Goal: Information Seeking & Learning: Compare options

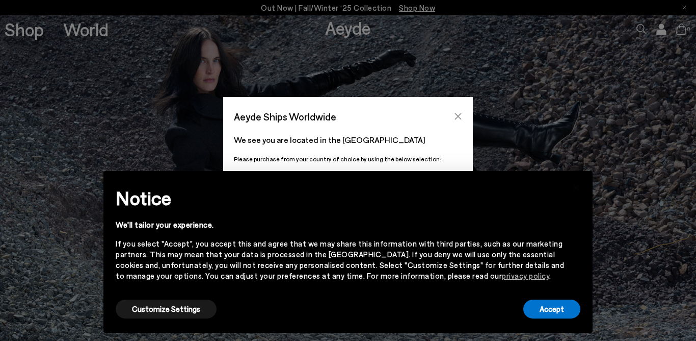
click at [463, 114] on button "Close" at bounding box center [458, 116] width 15 height 15
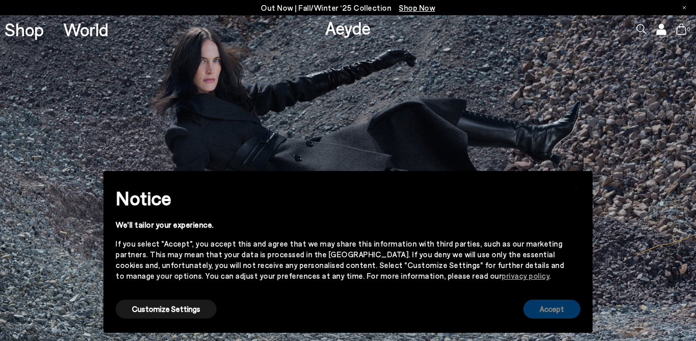
click at [548, 313] on button "Accept" at bounding box center [552, 308] width 57 height 19
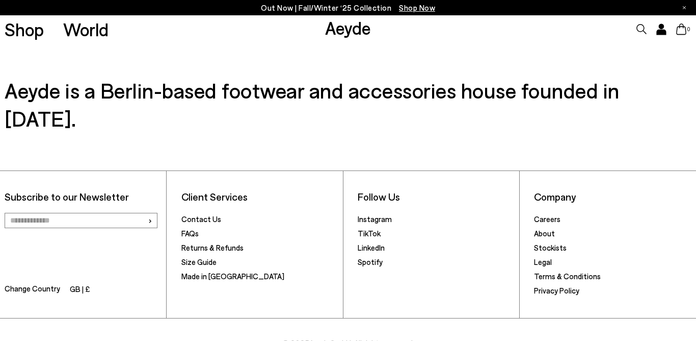
scroll to position [1562, 0]
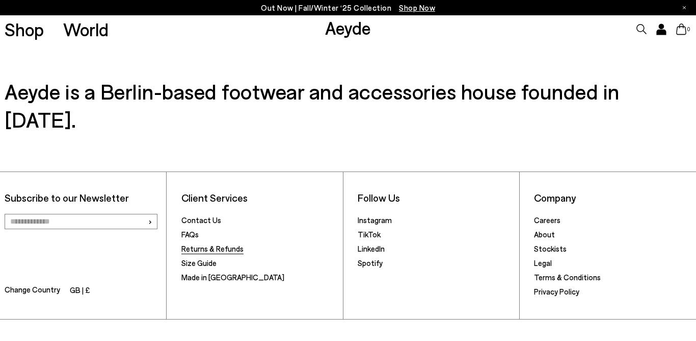
click at [217, 244] on link "Returns & Refunds" at bounding box center [212, 248] width 62 height 9
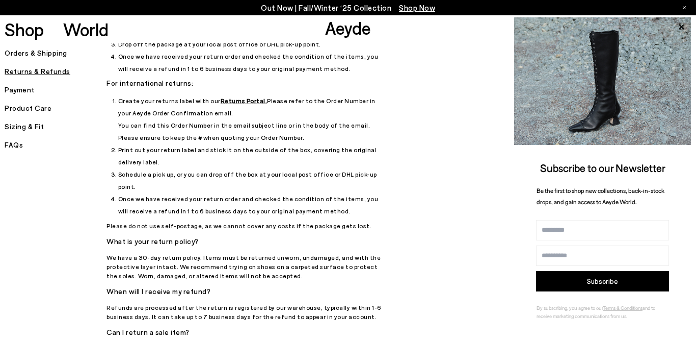
scroll to position [148, 0]
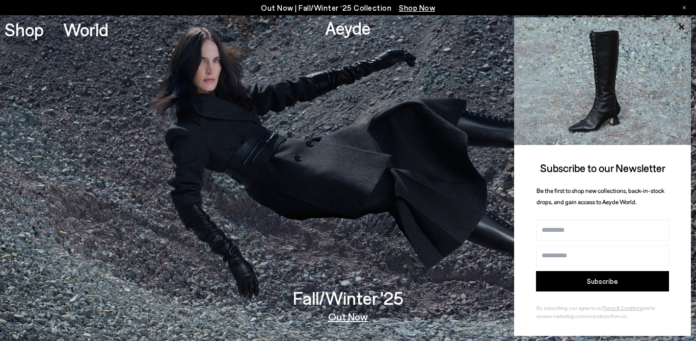
click at [684, 7] on icon at bounding box center [684, 7] width 3 height 3
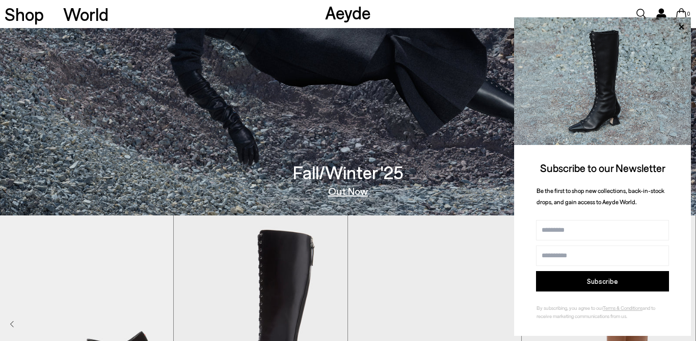
scroll to position [129, 0]
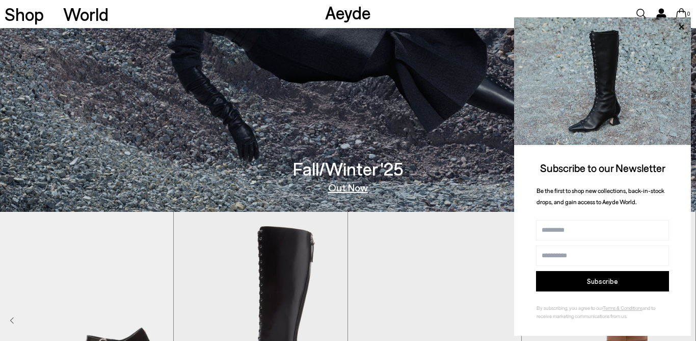
click at [486, 289] on img "3 / 8" at bounding box center [434, 321] width 173 height 218
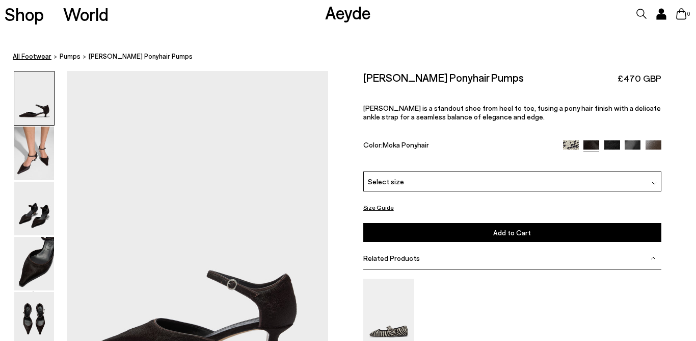
click at [42, 55] on link "All Footwear" at bounding box center [32, 56] width 39 height 11
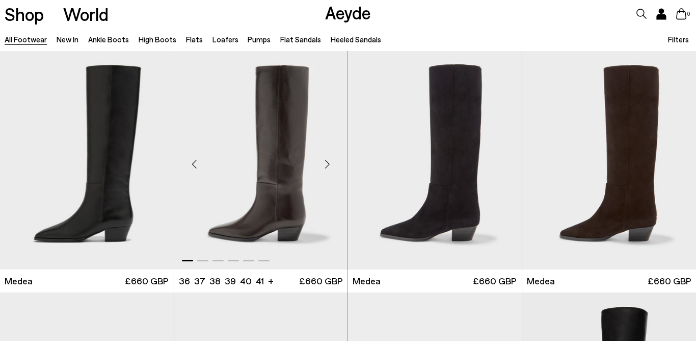
click at [328, 162] on div "Next slide" at bounding box center [327, 164] width 31 height 31
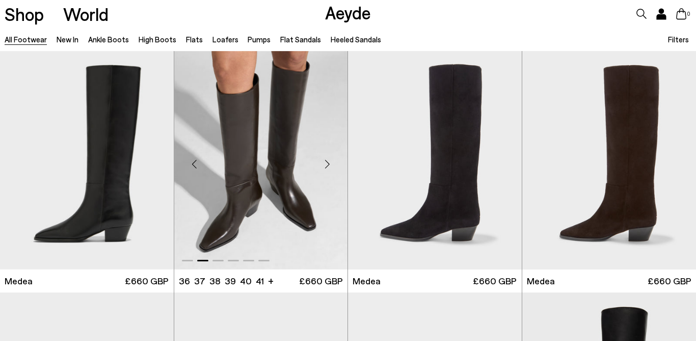
click at [328, 162] on div "Next slide" at bounding box center [327, 164] width 31 height 31
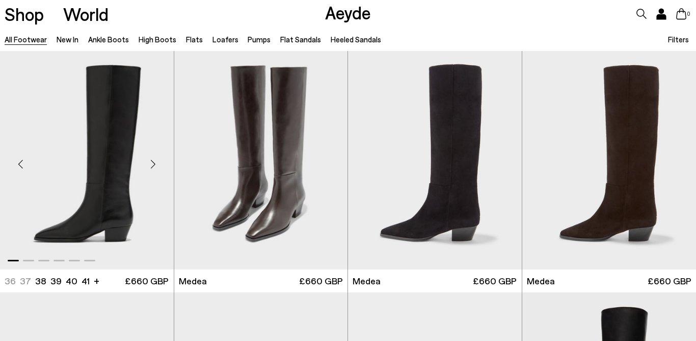
click at [152, 164] on div "Next slide" at bounding box center [153, 164] width 31 height 31
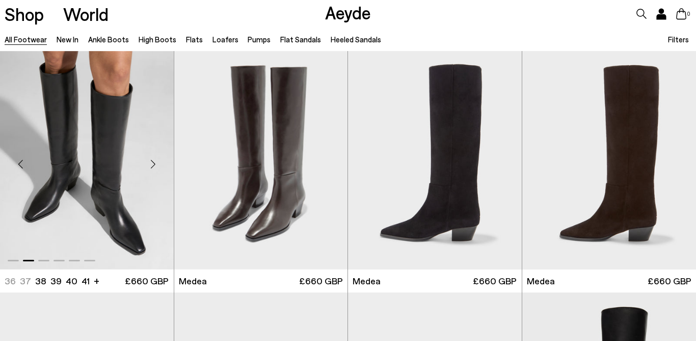
click at [152, 164] on div "Next slide" at bounding box center [153, 164] width 31 height 31
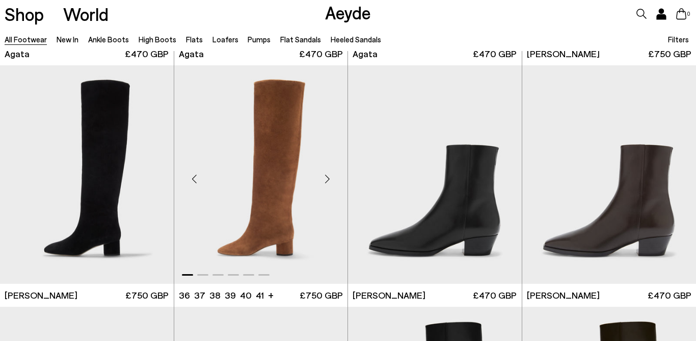
scroll to position [468, 0]
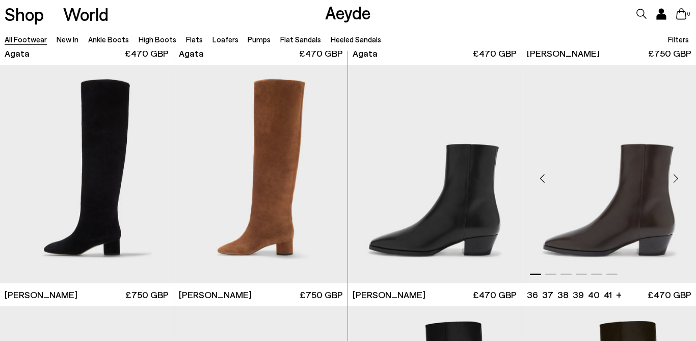
click at [616, 208] on img "1 / 6" at bounding box center [609, 174] width 174 height 218
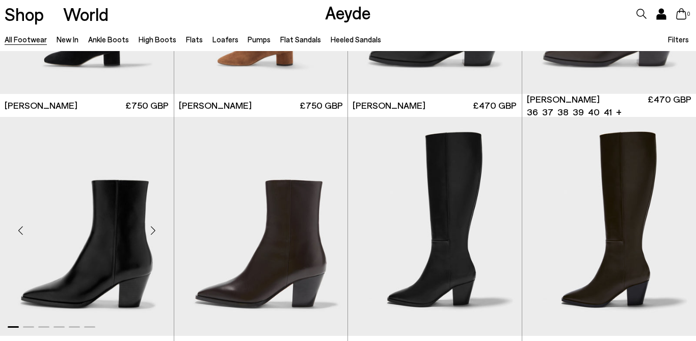
scroll to position [659, 0]
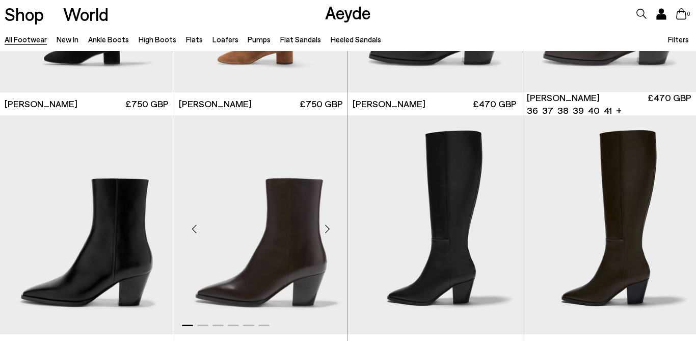
click at [287, 255] on img "1 / 6" at bounding box center [261, 224] width 174 height 218
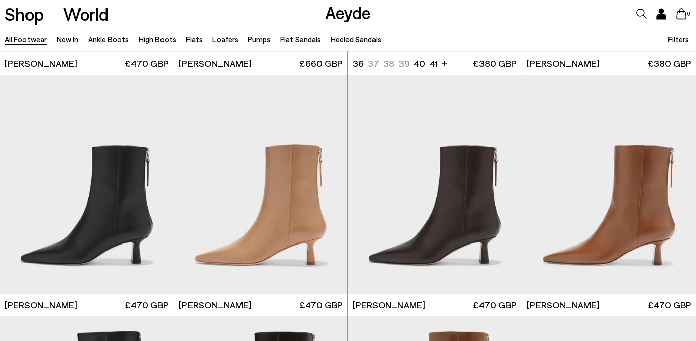
scroll to position [1672, 0]
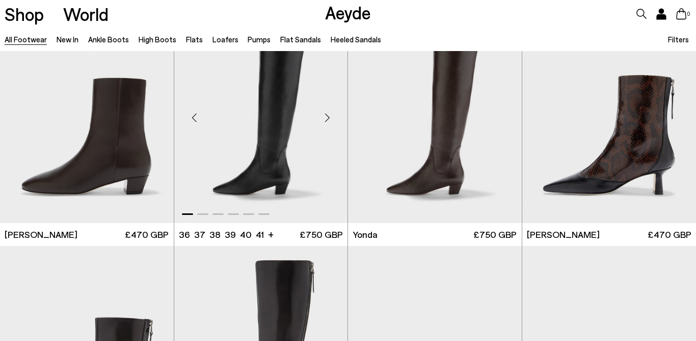
scroll to position [2225, 0]
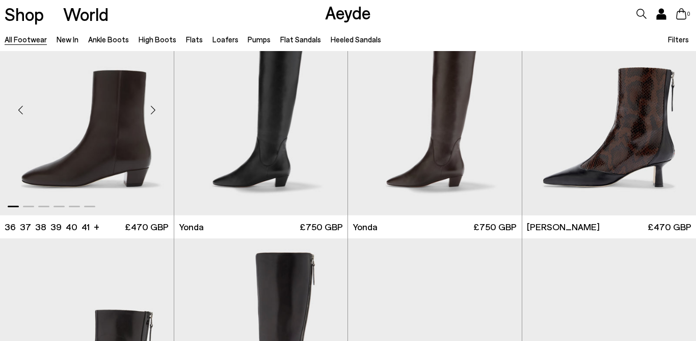
click at [139, 178] on img "1 / 6" at bounding box center [87, 106] width 174 height 218
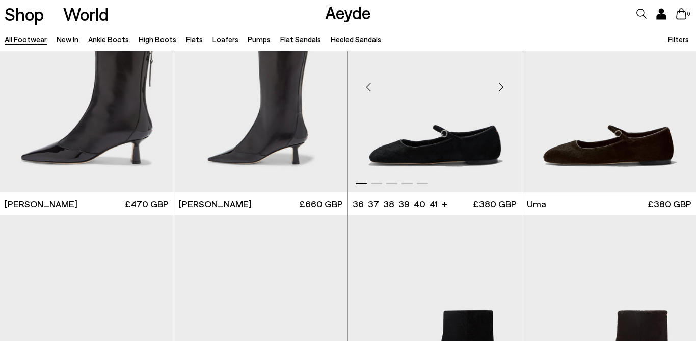
scroll to position [2478, 0]
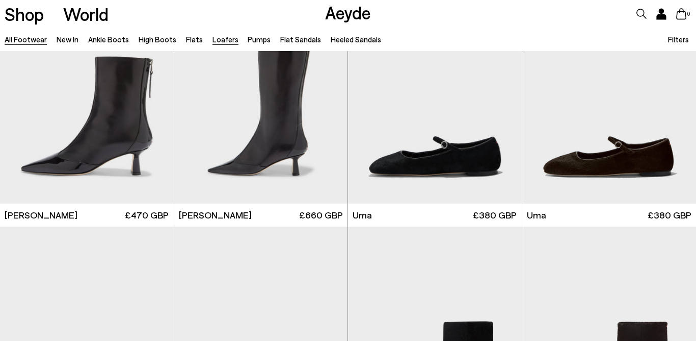
click at [224, 40] on link "Loafers" at bounding box center [226, 39] width 26 height 9
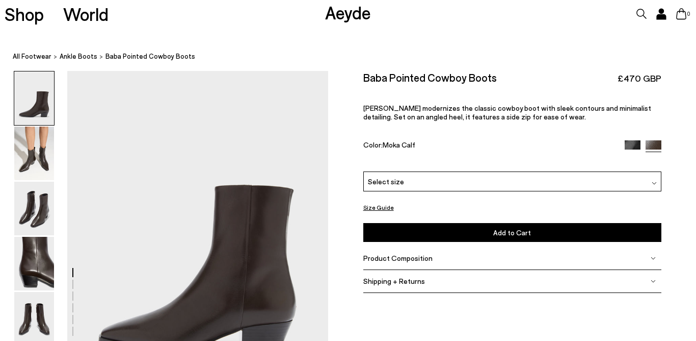
click at [40, 162] on img at bounding box center [34, 153] width 40 height 54
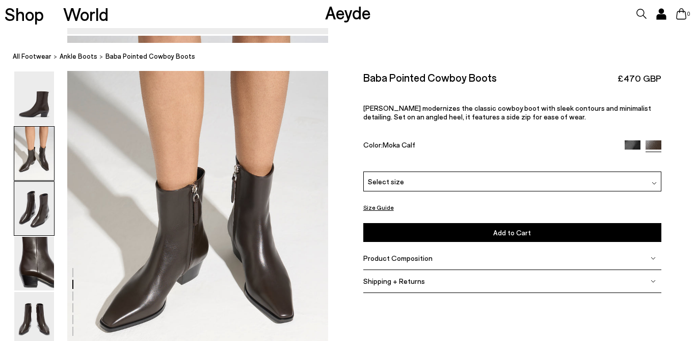
scroll to position [379, 0]
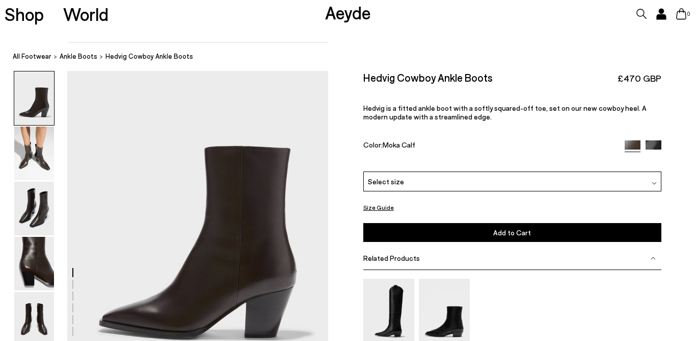
scroll to position [20, 0]
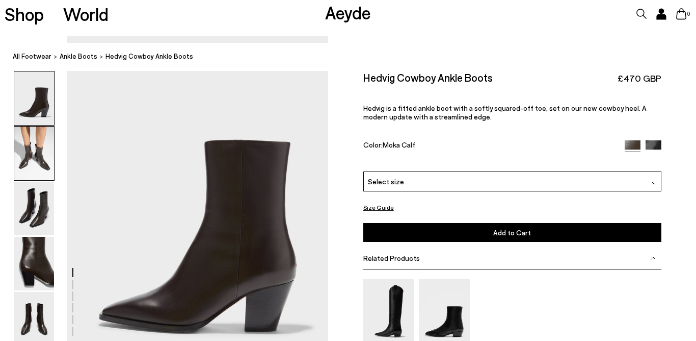
click at [36, 152] on img at bounding box center [34, 153] width 40 height 54
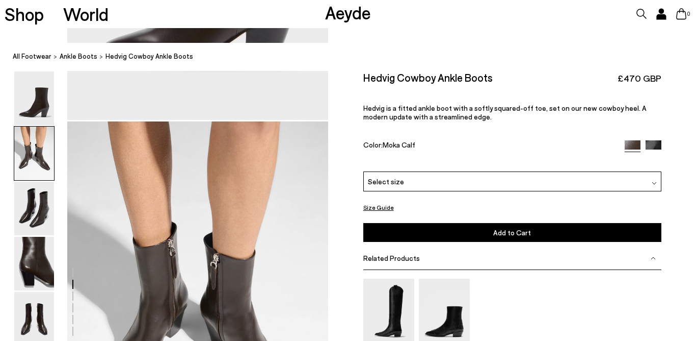
scroll to position [335, 0]
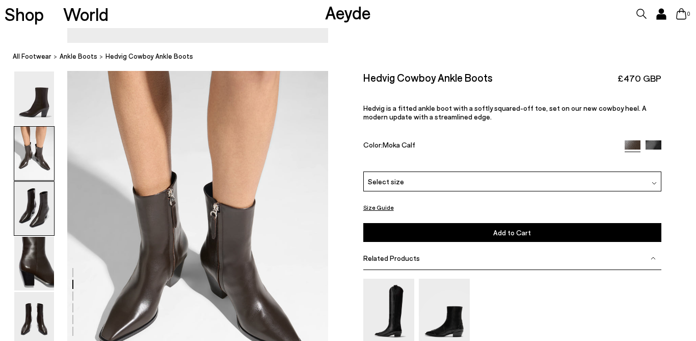
click at [44, 197] on img at bounding box center [34, 208] width 40 height 54
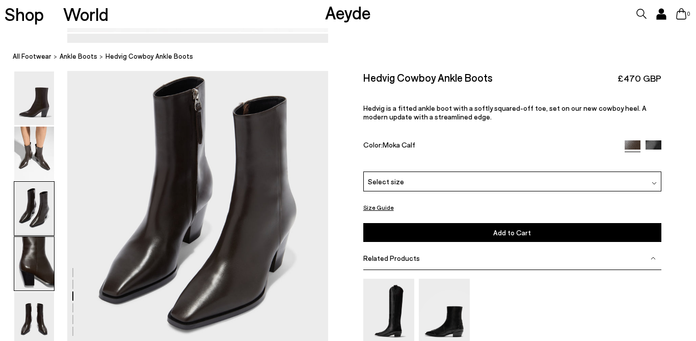
scroll to position [724, 0]
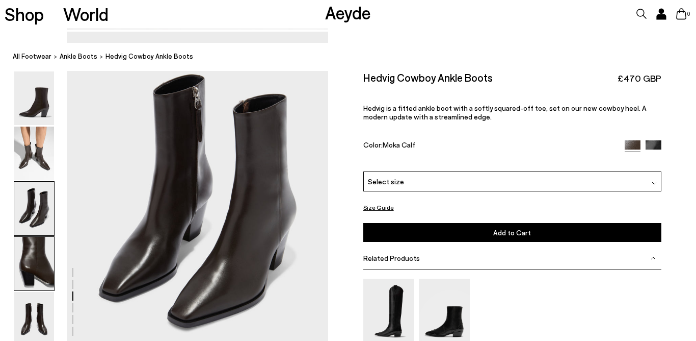
click at [39, 250] on img at bounding box center [34, 264] width 40 height 54
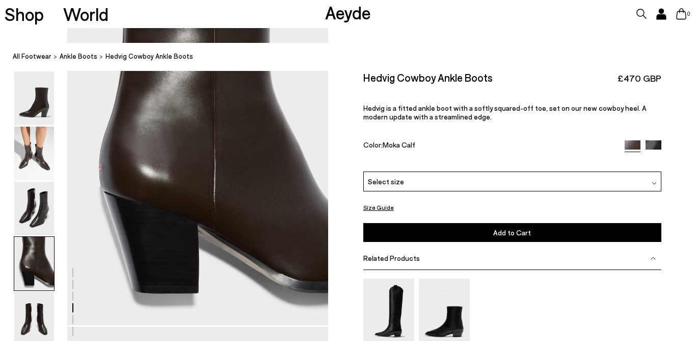
scroll to position [1130, 0]
click at [39, 318] on img at bounding box center [34, 319] width 40 height 54
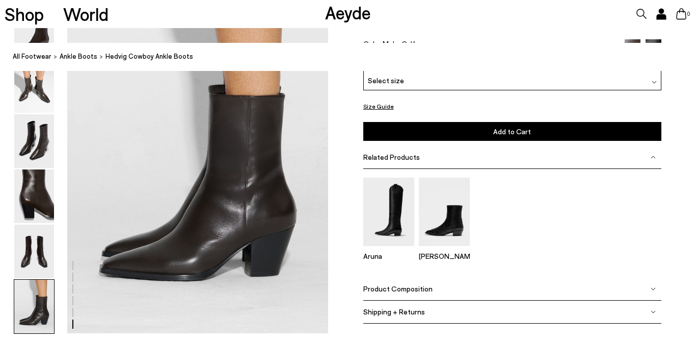
scroll to position [1818, 0]
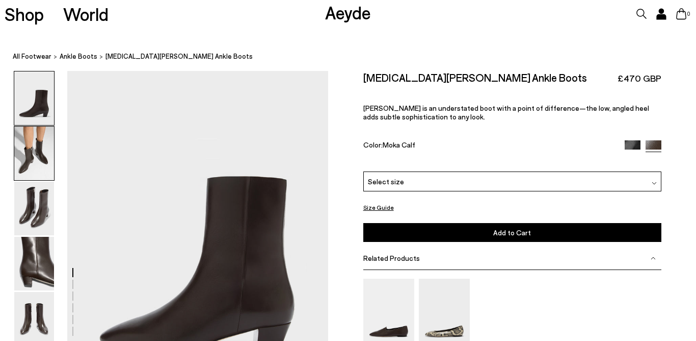
click at [39, 151] on img at bounding box center [34, 153] width 40 height 54
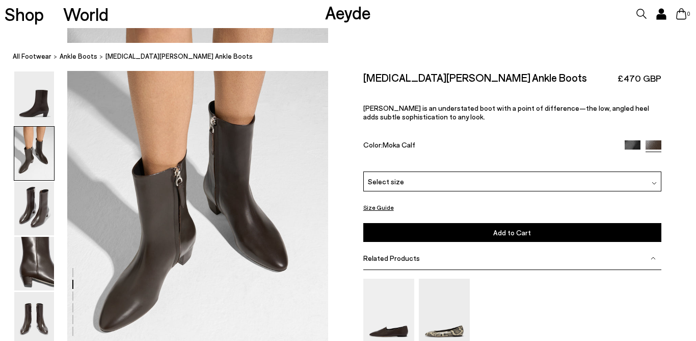
scroll to position [385, 0]
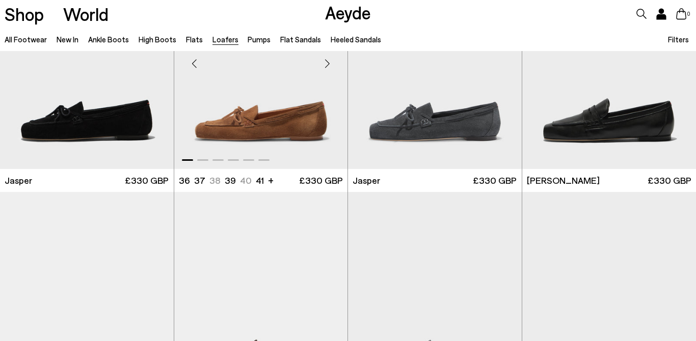
scroll to position [109, 1]
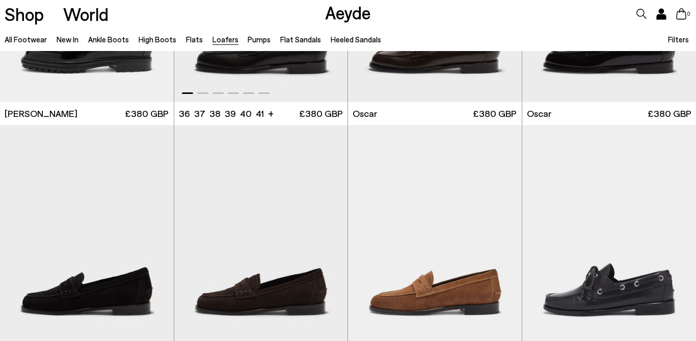
scroll to position [894, 0]
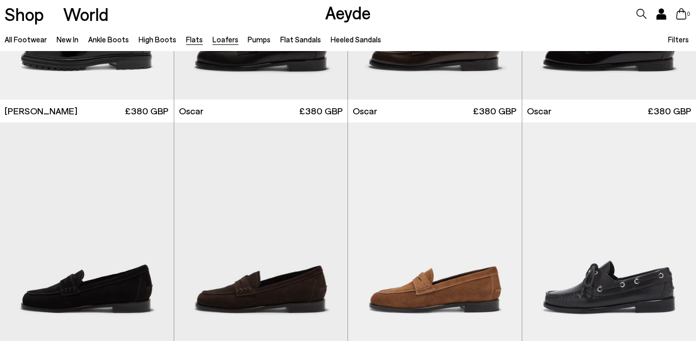
click at [189, 37] on link "Flats" at bounding box center [194, 39] width 17 height 9
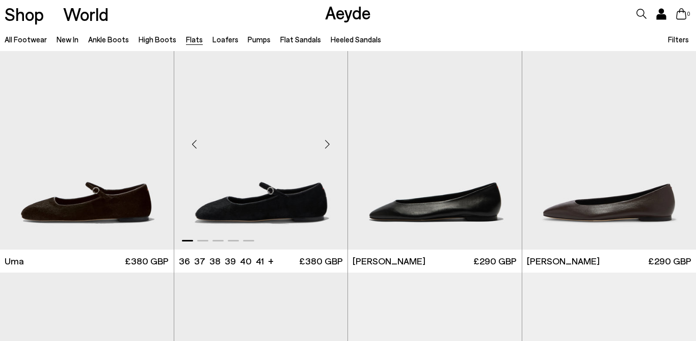
scroll to position [38, 0]
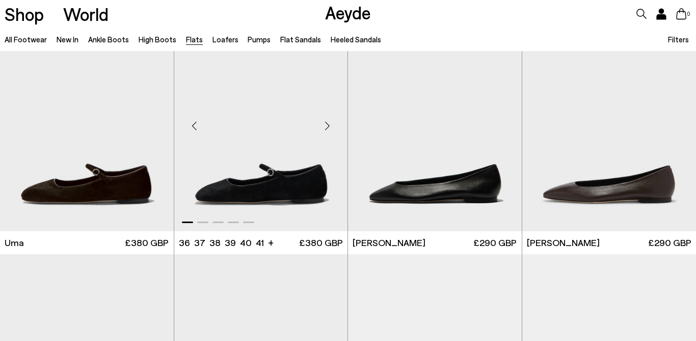
click at [248, 184] on img "1 / 5" at bounding box center [261, 122] width 174 height 218
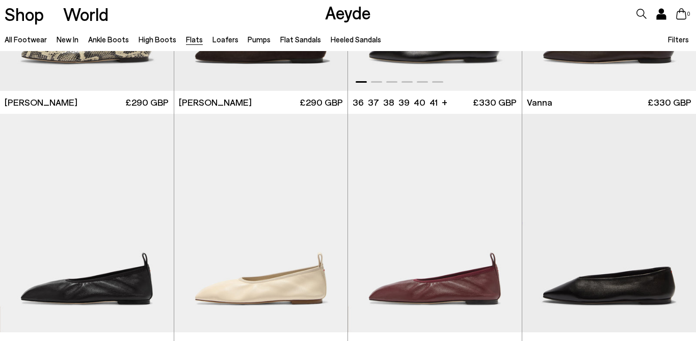
scroll to position [451, 0]
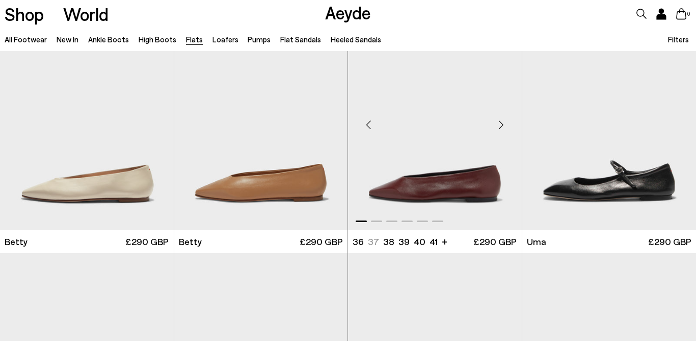
scroll to position [765, 0]
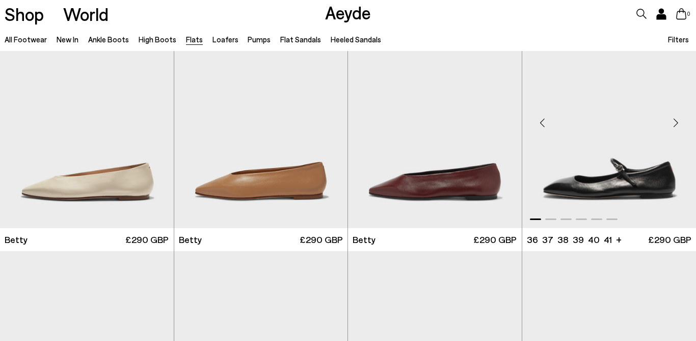
click at [592, 184] on img "1 / 6" at bounding box center [609, 118] width 174 height 218
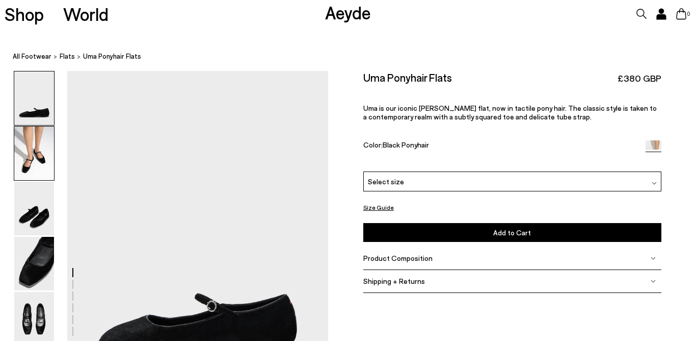
click at [28, 160] on img at bounding box center [34, 153] width 40 height 54
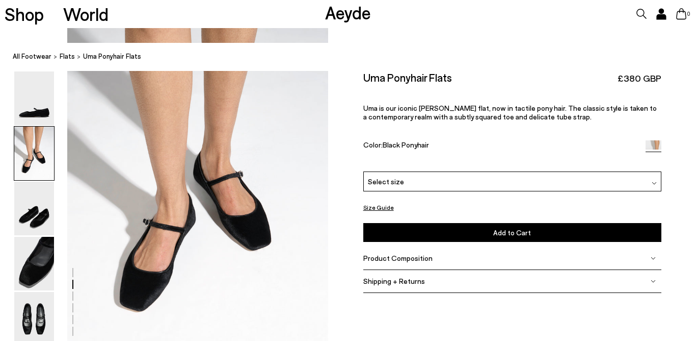
scroll to position [401, 0]
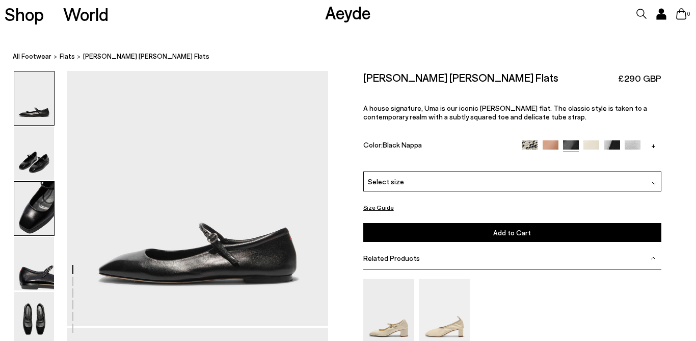
click at [41, 223] on img at bounding box center [34, 208] width 40 height 54
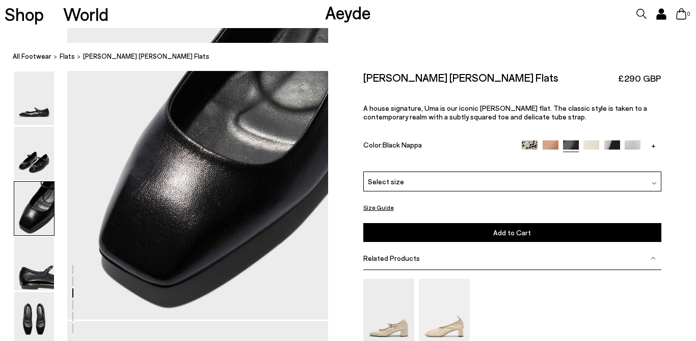
scroll to position [714, 0]
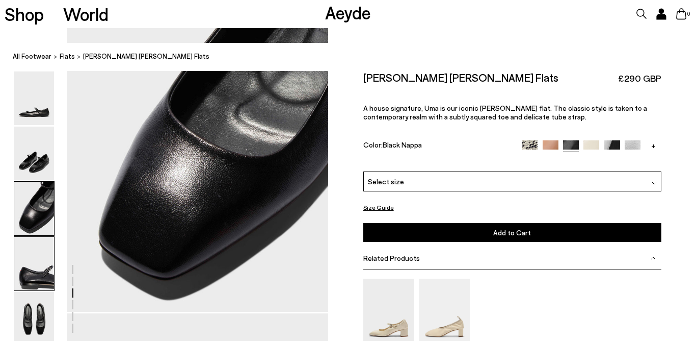
click at [41, 268] on img at bounding box center [34, 264] width 40 height 54
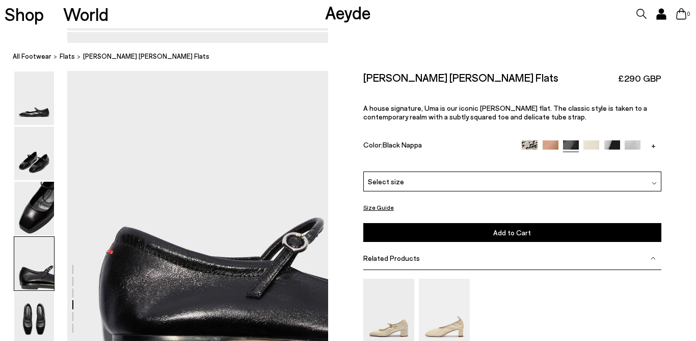
scroll to position [1000, 0]
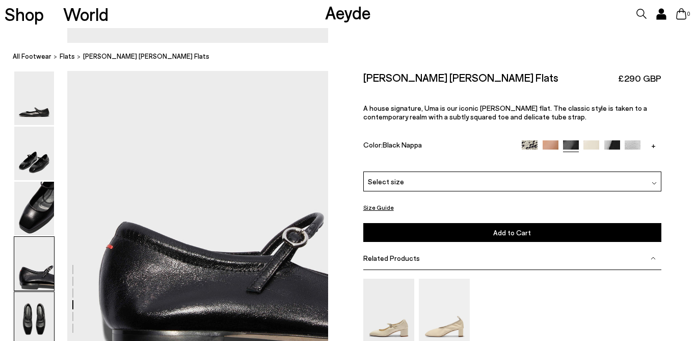
click at [37, 319] on img at bounding box center [34, 319] width 40 height 54
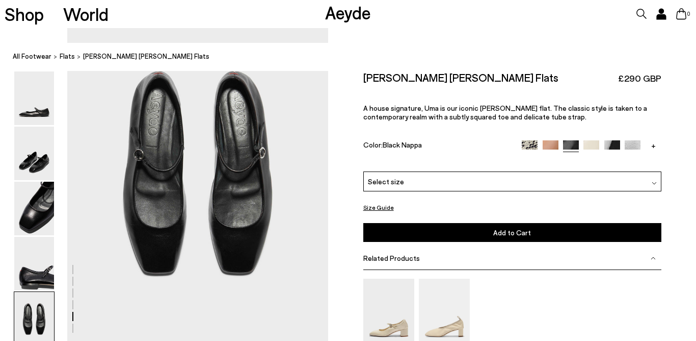
scroll to position [1382, 0]
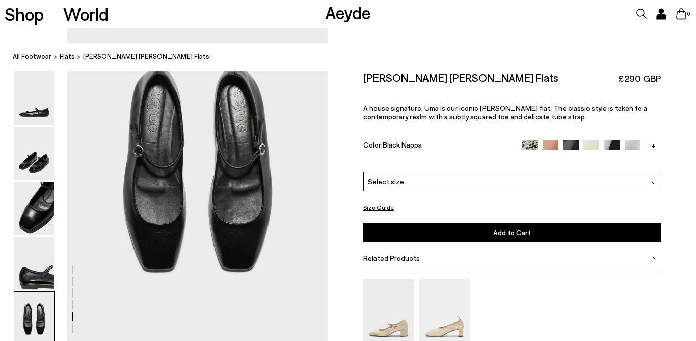
click at [552, 145] on img at bounding box center [551, 148] width 16 height 16
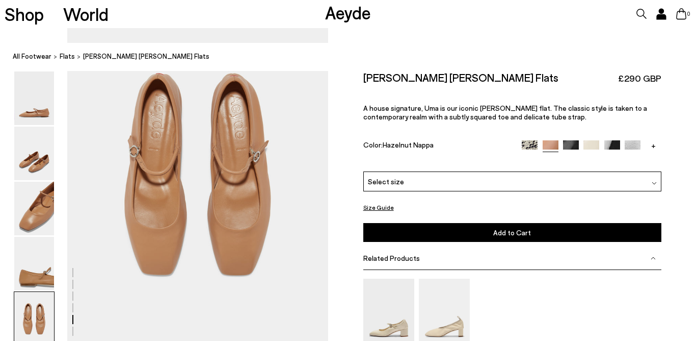
scroll to position [1456, 0]
click at [436, 187] on div "Select size" at bounding box center [512, 181] width 298 height 20
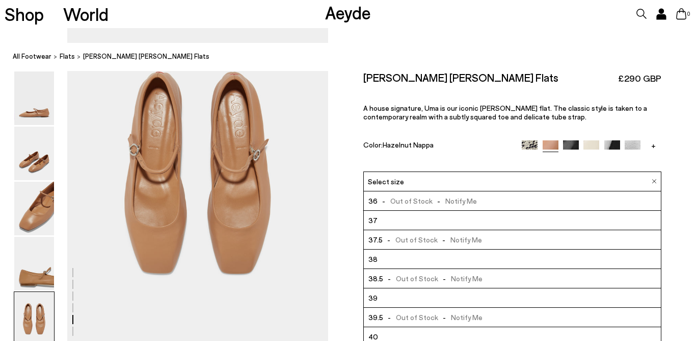
click at [533, 143] on img at bounding box center [530, 148] width 16 height 16
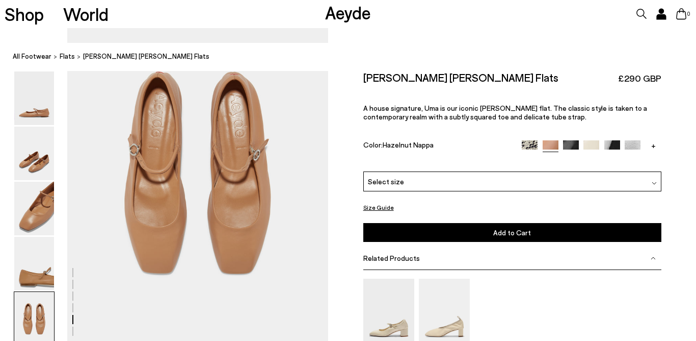
click at [577, 146] on img at bounding box center [571, 148] width 16 height 16
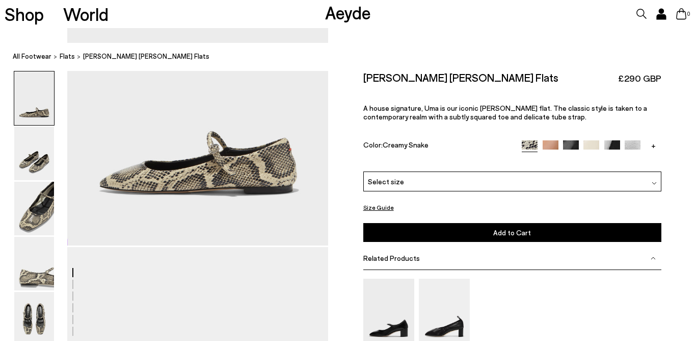
scroll to position [168, 0]
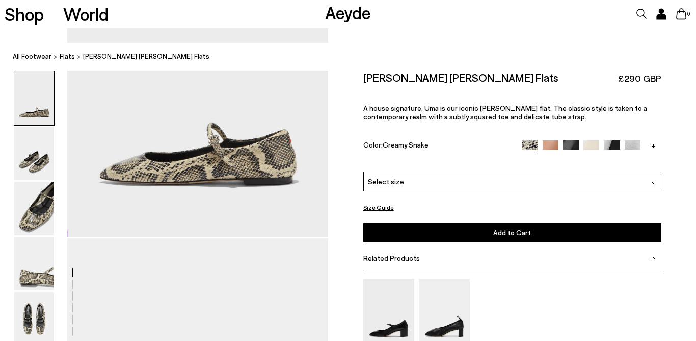
click at [511, 181] on div "Select size" at bounding box center [512, 181] width 298 height 20
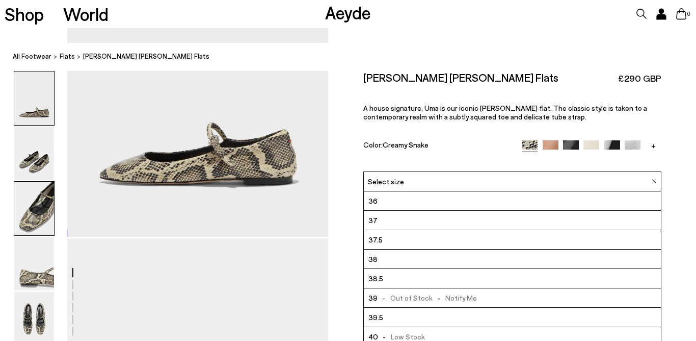
click at [33, 208] on img at bounding box center [34, 208] width 40 height 54
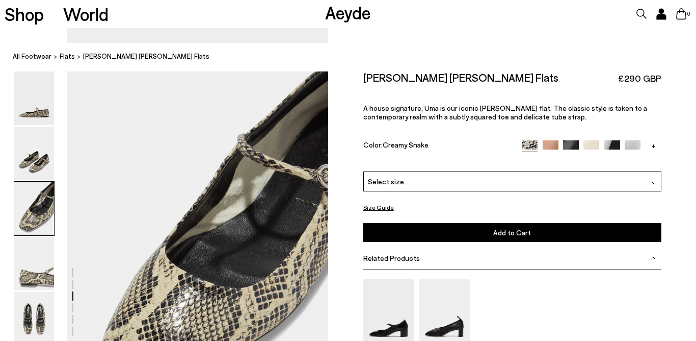
scroll to position [685, 0]
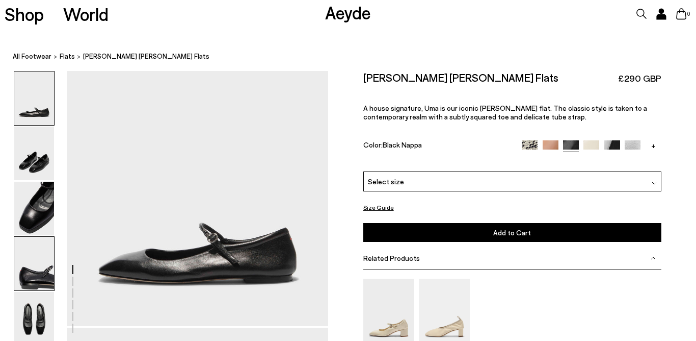
click at [34, 271] on img at bounding box center [34, 264] width 40 height 54
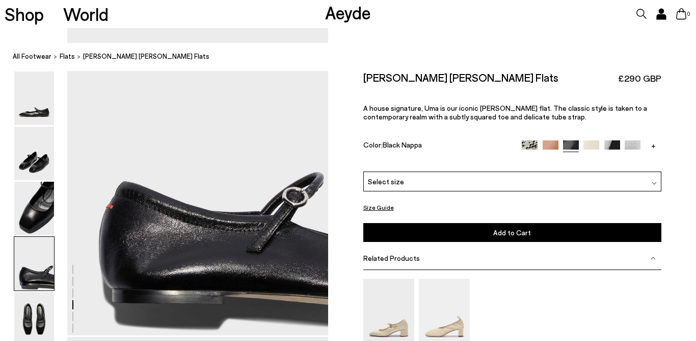
scroll to position [1062, 0]
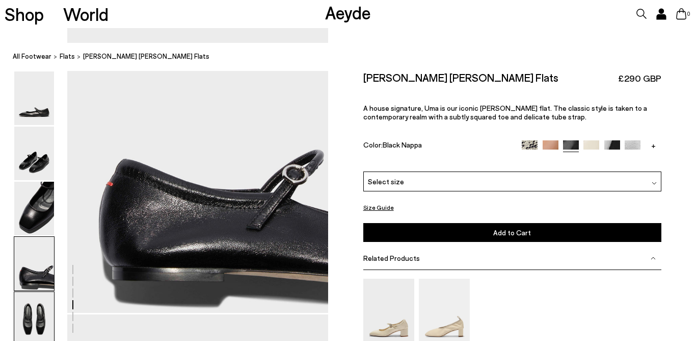
click at [39, 312] on img at bounding box center [34, 319] width 40 height 54
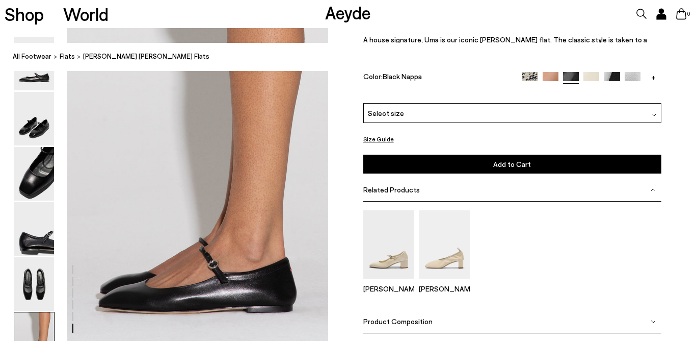
scroll to position [1685, 0]
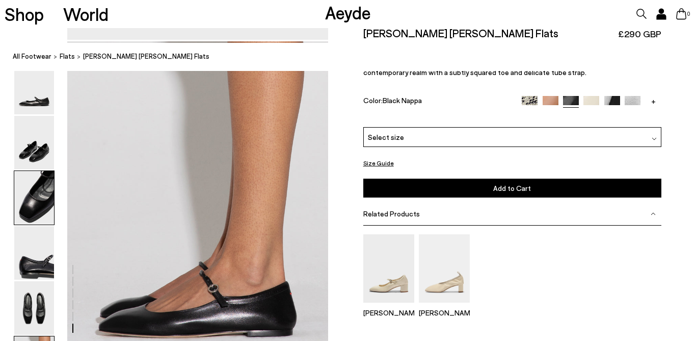
click at [47, 212] on img at bounding box center [34, 197] width 40 height 54
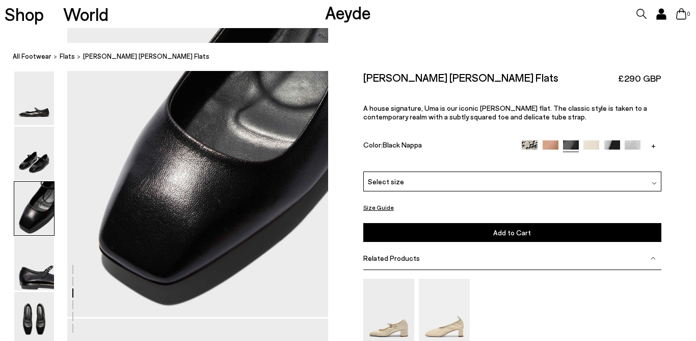
scroll to position [672, 0]
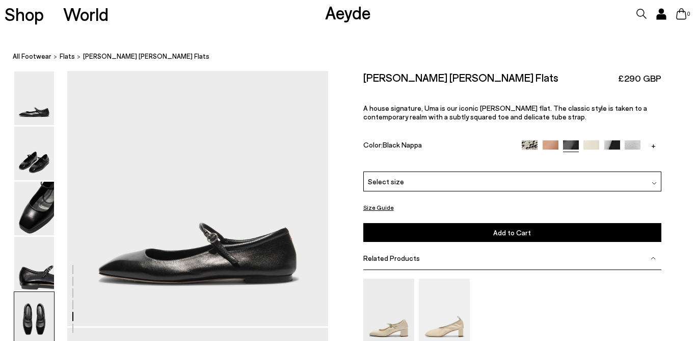
scroll to position [1382, 0]
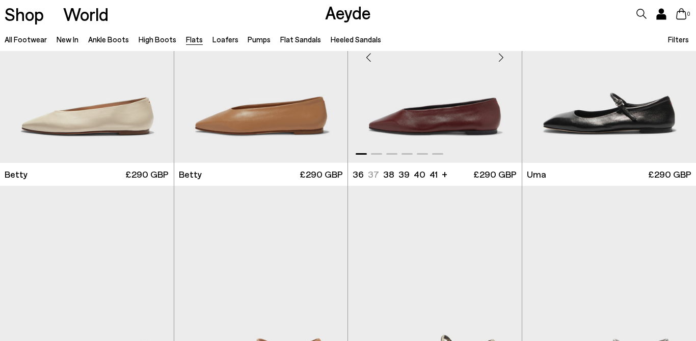
scroll to position [832, 0]
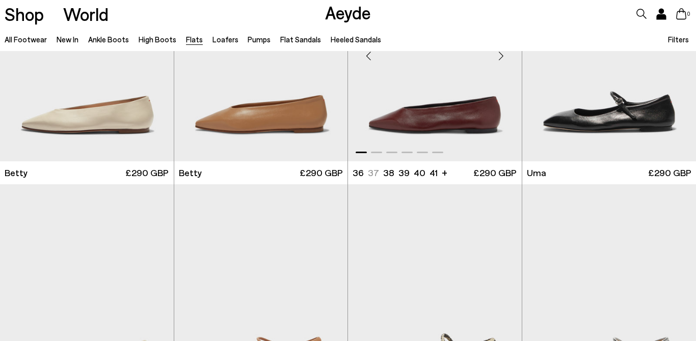
click at [407, 130] on img "1 / 6" at bounding box center [435, 51] width 174 height 218
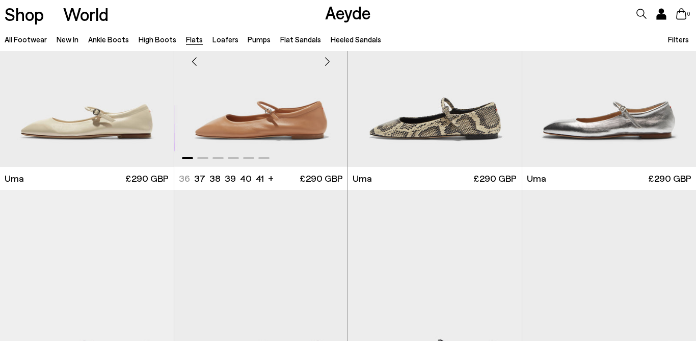
scroll to position [1068, 0]
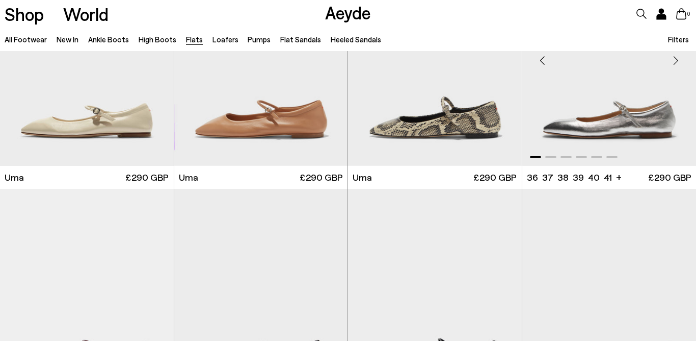
click at [574, 126] on img "1 / 6" at bounding box center [609, 56] width 174 height 218
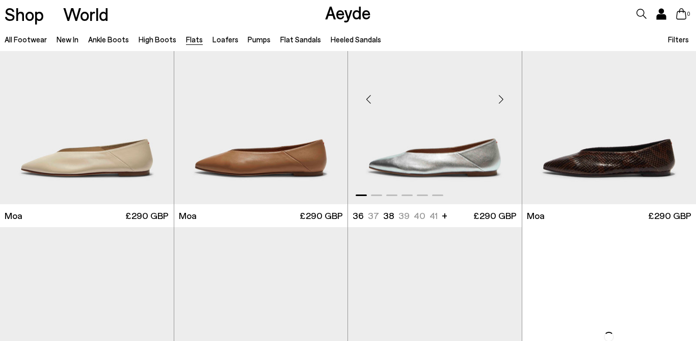
scroll to position [1754, 0]
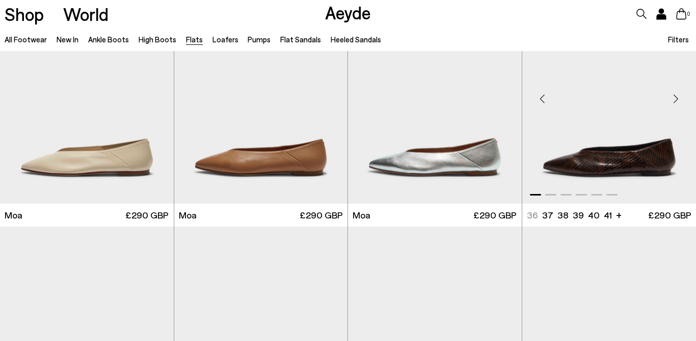
click at [603, 161] on img "1 / 6" at bounding box center [609, 94] width 174 height 218
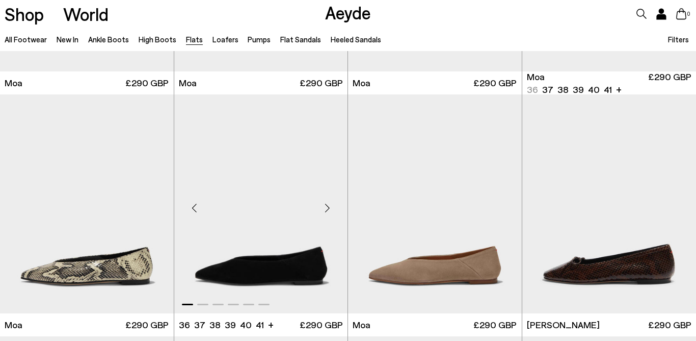
scroll to position [1889, 0]
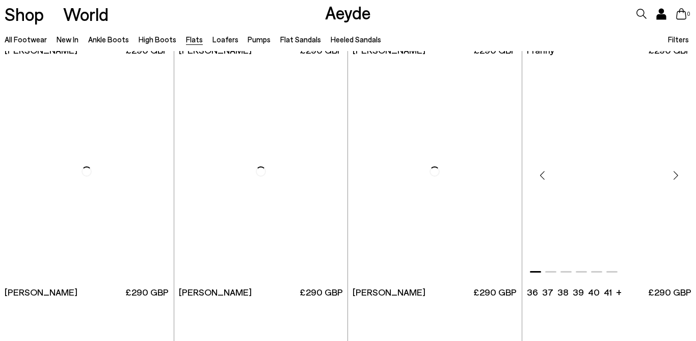
scroll to position [3125, 0]
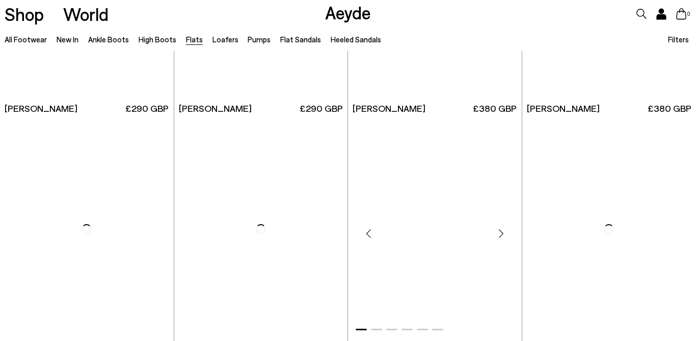
scroll to position [4756, 0]
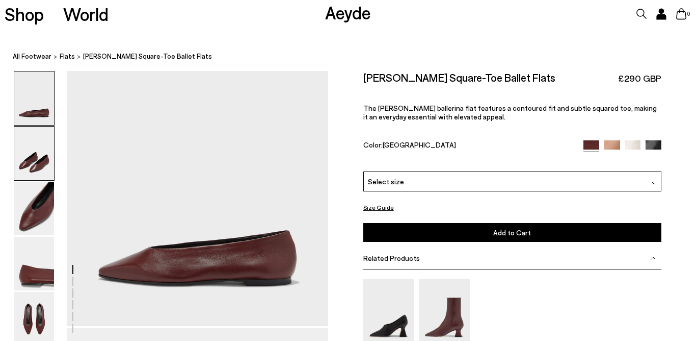
click at [45, 167] on img at bounding box center [34, 153] width 40 height 54
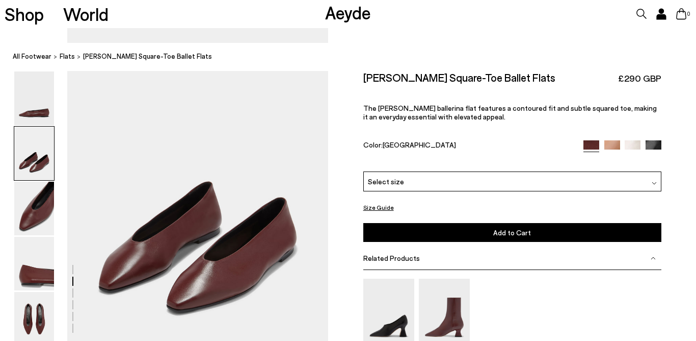
scroll to position [318, 0]
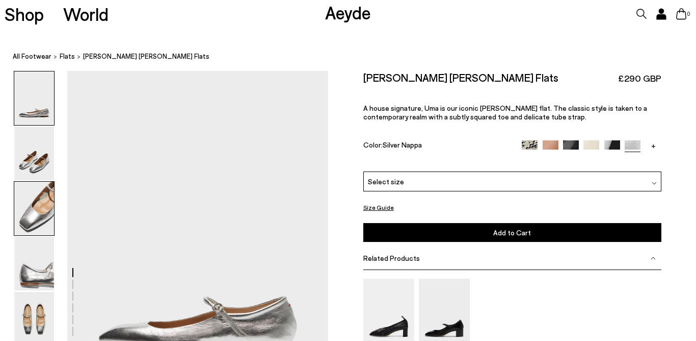
click at [37, 219] on img at bounding box center [34, 208] width 40 height 54
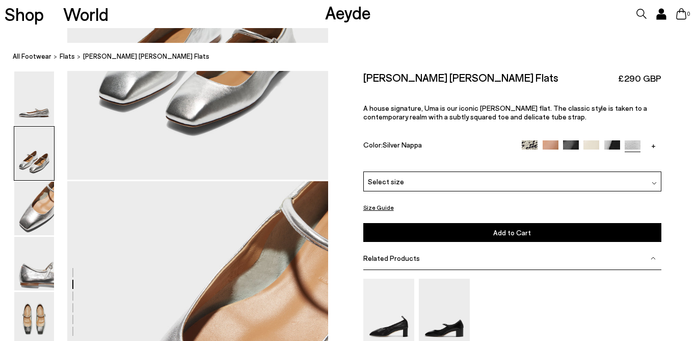
scroll to position [572, 0]
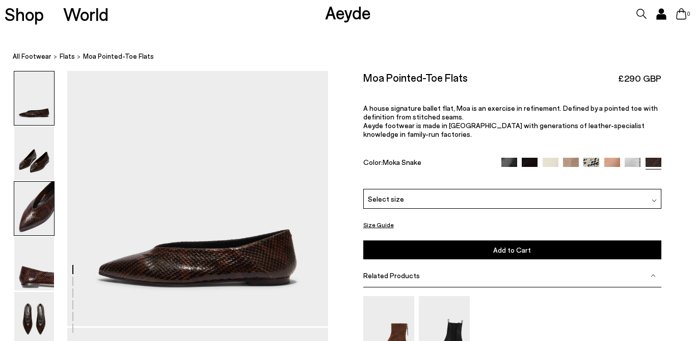
click at [42, 210] on img at bounding box center [34, 208] width 40 height 54
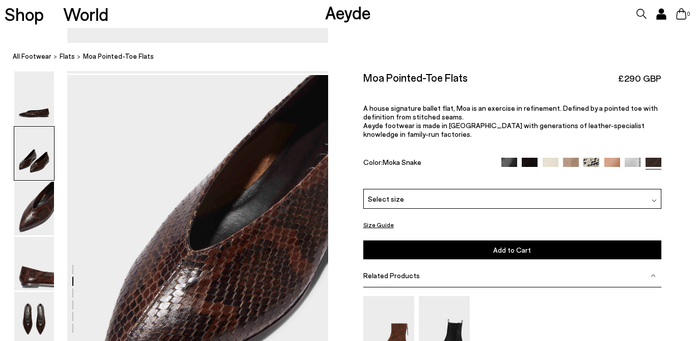
scroll to position [606, 0]
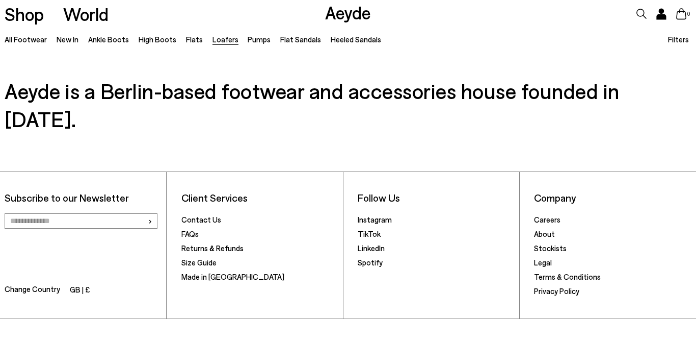
scroll to position [1477, 0]
